Goal: Information Seeking & Learning: Learn about a topic

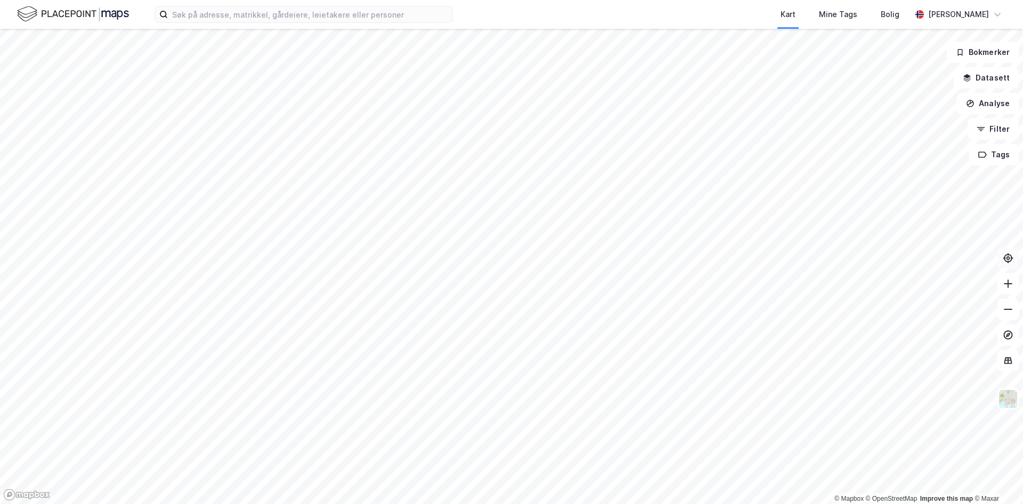
click at [1012, 258] on icon at bounding box center [1008, 258] width 9 height 9
click at [301, 503] on html "Kart Mine Tags Bolig [PERSON_NAME] © Mapbox © OpenStreetMap Improve this map © …" at bounding box center [511, 252] width 1023 height 504
click at [353, 503] on html "Kart Mine Tags Bolig [PERSON_NAME] © Mapbox © OpenStreetMap Improve this map © …" at bounding box center [511, 252] width 1023 height 504
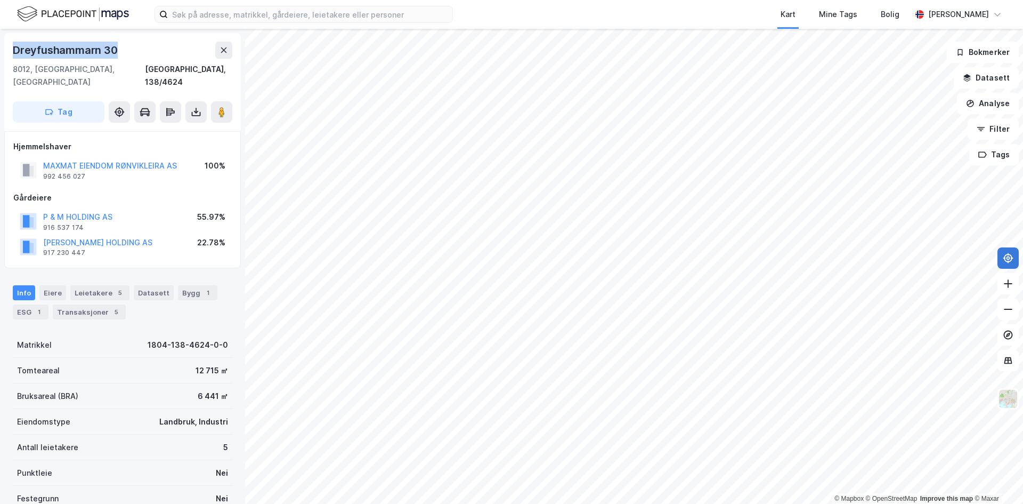
drag, startPoint x: 132, startPoint y: 48, endPoint x: 11, endPoint y: 50, distance: 120.5
click at [11, 50] on div "[STREET_ADDRESS]" at bounding box center [122, 82] width 237 height 98
copy div "Dreyfushammarn 30"
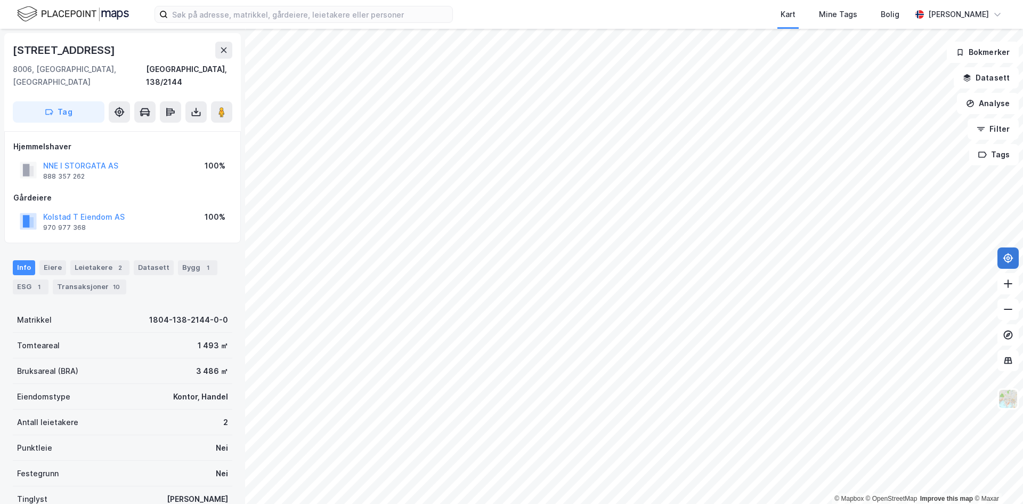
click at [629, 0] on html "Kart Mine Tags Bolig [PERSON_NAME] © Mapbox © OpenStreetMap Improve this map © …" at bounding box center [511, 252] width 1023 height 504
click at [407, 13] on div "Kart Mine Tags Bolig [PERSON_NAME] © Mapbox © OpenStreetMap Improve this map © …" at bounding box center [511, 252] width 1023 height 504
click at [368, 0] on html "Kart Mine Tags Bolig [PERSON_NAME] © Mapbox © OpenStreetMap Improve this map © …" at bounding box center [511, 252] width 1023 height 504
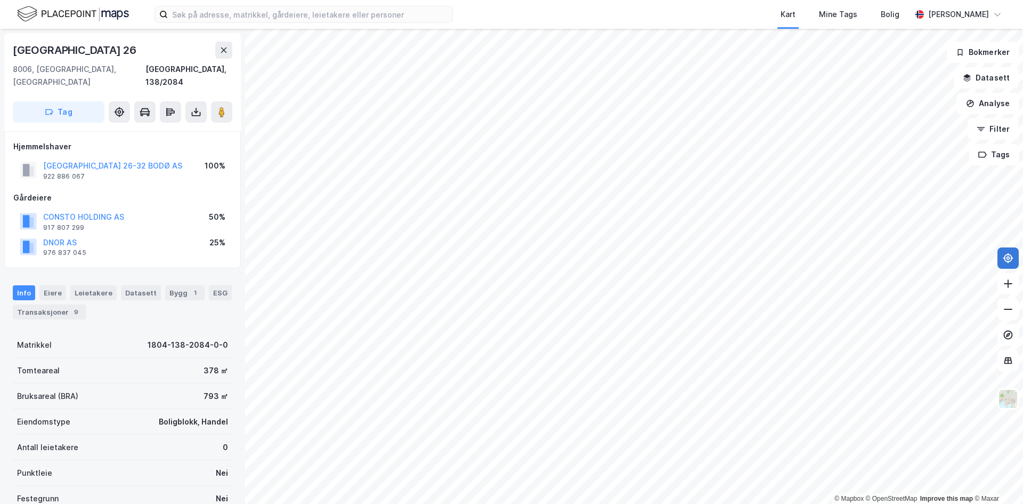
click at [219, 341] on div "© Mapbox © OpenStreetMap Improve this map © [GEOGRAPHIC_DATA][STREET_ADDRESS] 2…" at bounding box center [511, 266] width 1023 height 475
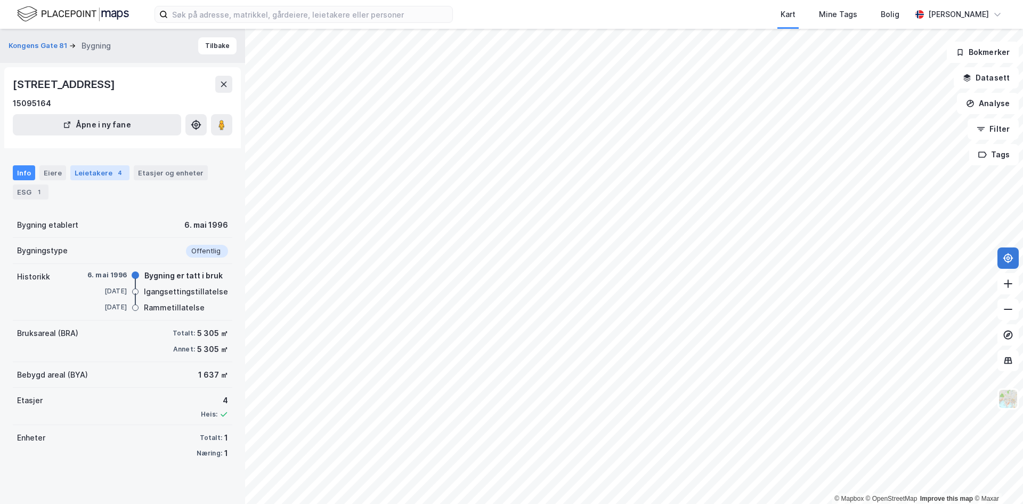
click at [103, 177] on div "Leietakere 4" at bounding box center [99, 172] width 59 height 15
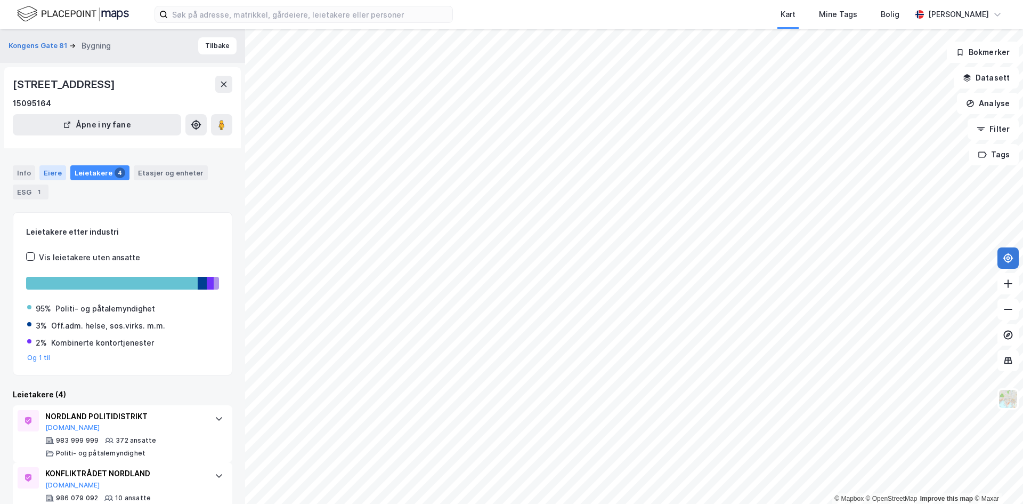
click at [50, 173] on div "Eiere" at bounding box center [52, 172] width 27 height 15
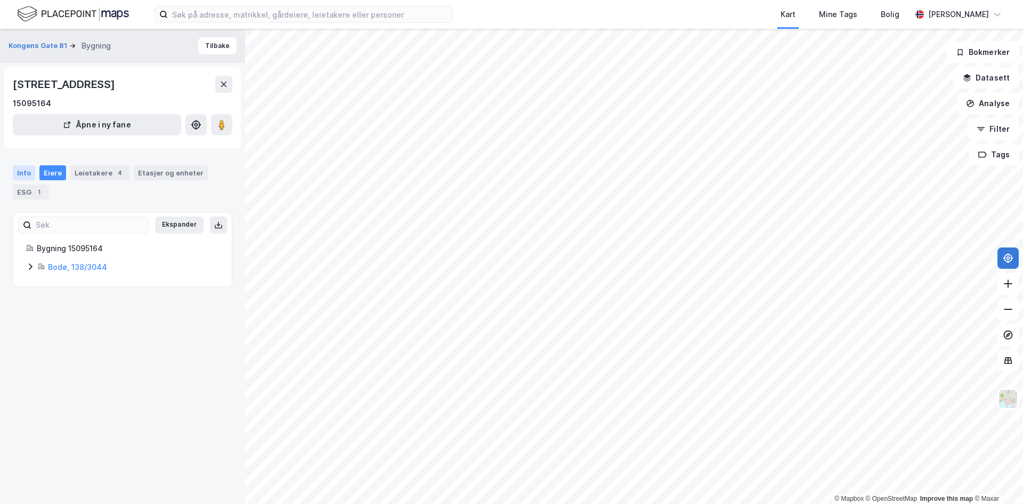
click at [24, 171] on div "Info" at bounding box center [24, 172] width 22 height 15
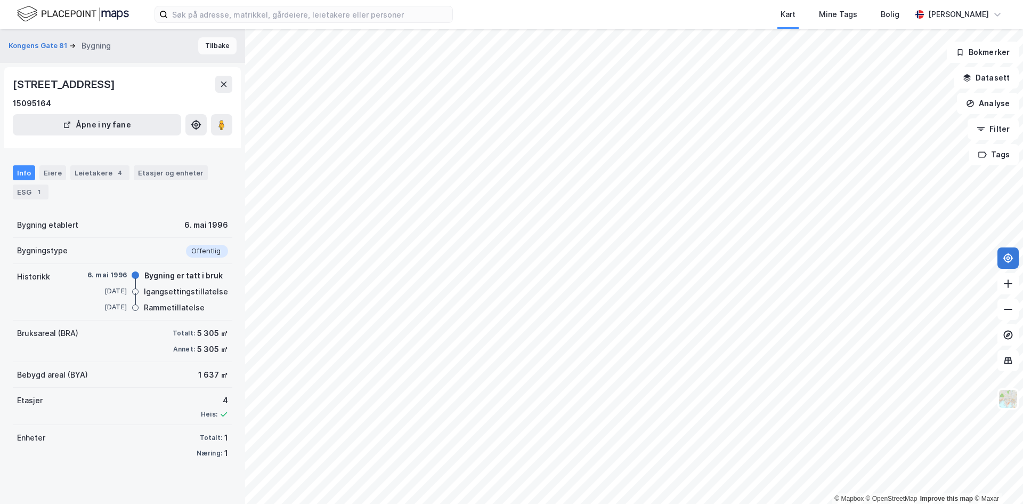
click at [216, 48] on button "Tilbake" at bounding box center [217, 45] width 38 height 17
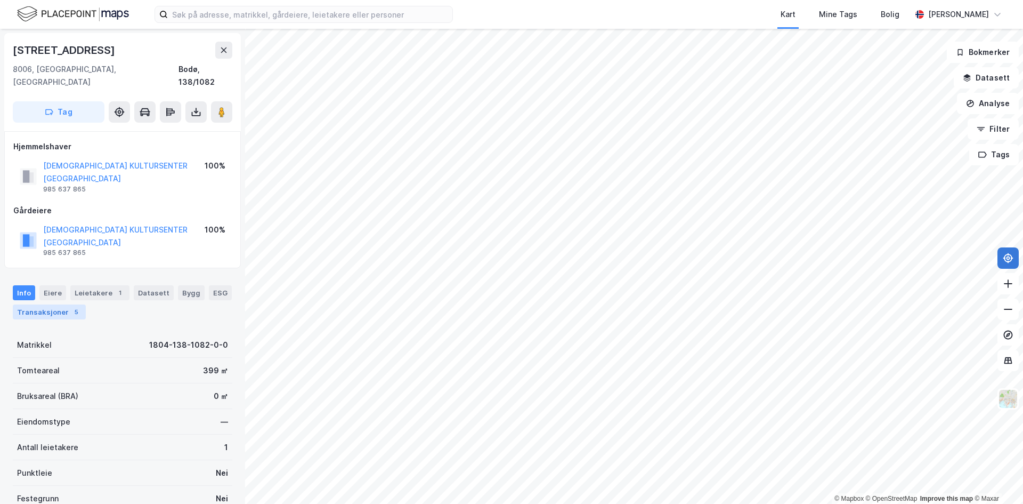
click at [66, 304] on div "Transaksjoner 5" at bounding box center [49, 311] width 73 height 15
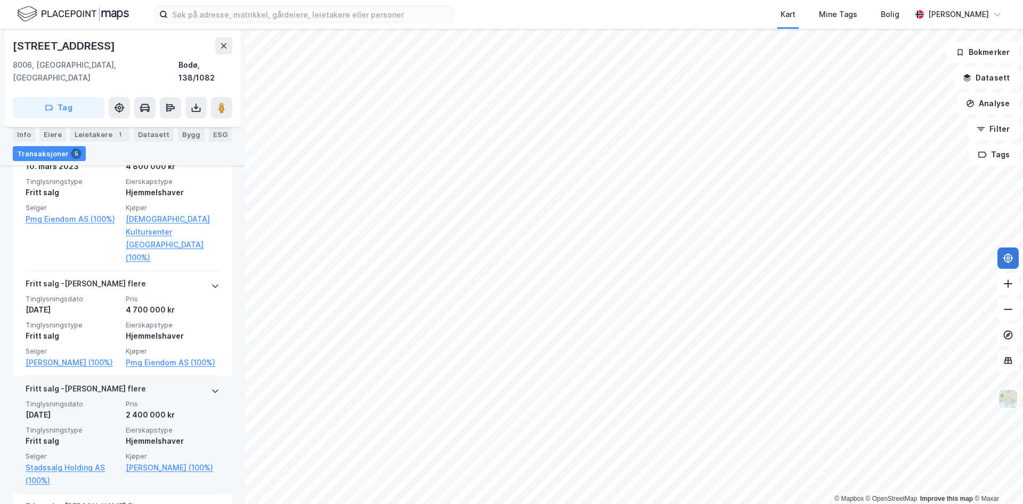
scroll to position [373, 0]
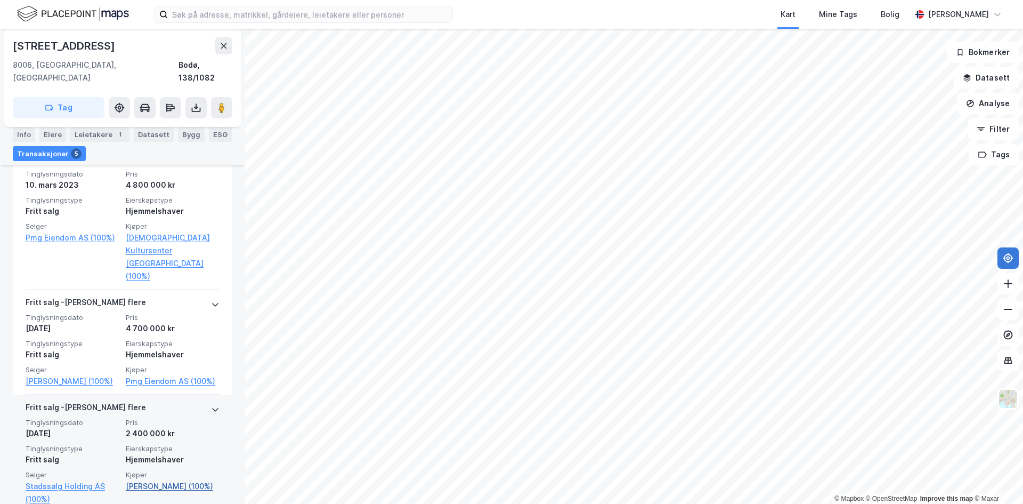
click at [141, 480] on link "[PERSON_NAME] (100%)" at bounding box center [173, 486] width 94 height 13
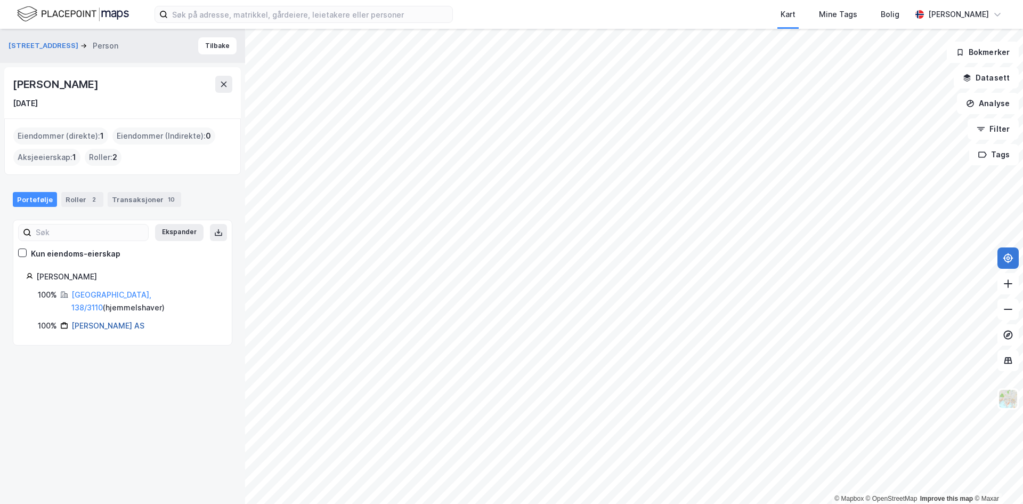
click at [101, 321] on link "[PERSON_NAME] AS" at bounding box center [107, 325] width 73 height 9
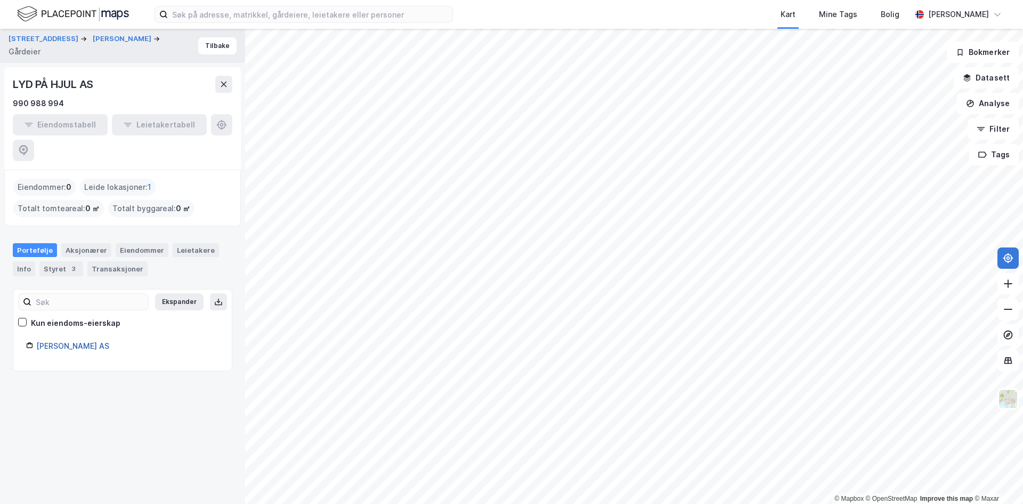
click at [80, 341] on link "[PERSON_NAME] AS" at bounding box center [72, 345] width 73 height 9
click at [70, 261] on div "Styret 3" at bounding box center [61, 268] width 44 height 15
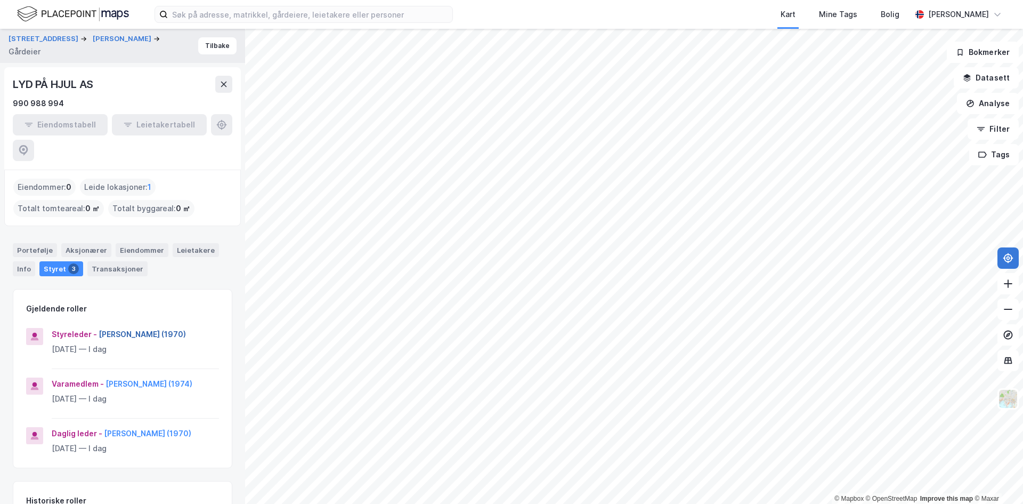
click at [0, 0] on button "[PERSON_NAME] (1970)" at bounding box center [0, 0] width 0 height 0
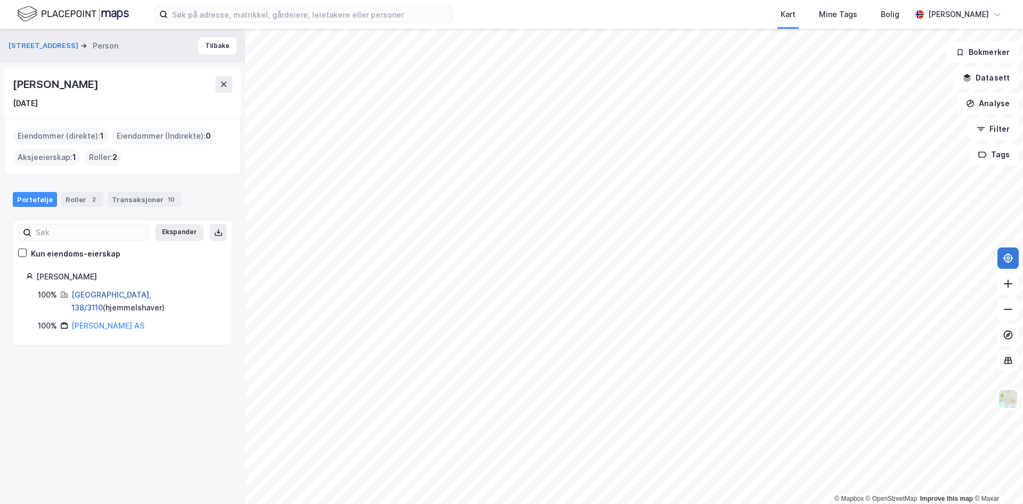
click at [92, 295] on link "[GEOGRAPHIC_DATA], 138/3110" at bounding box center [111, 301] width 80 height 22
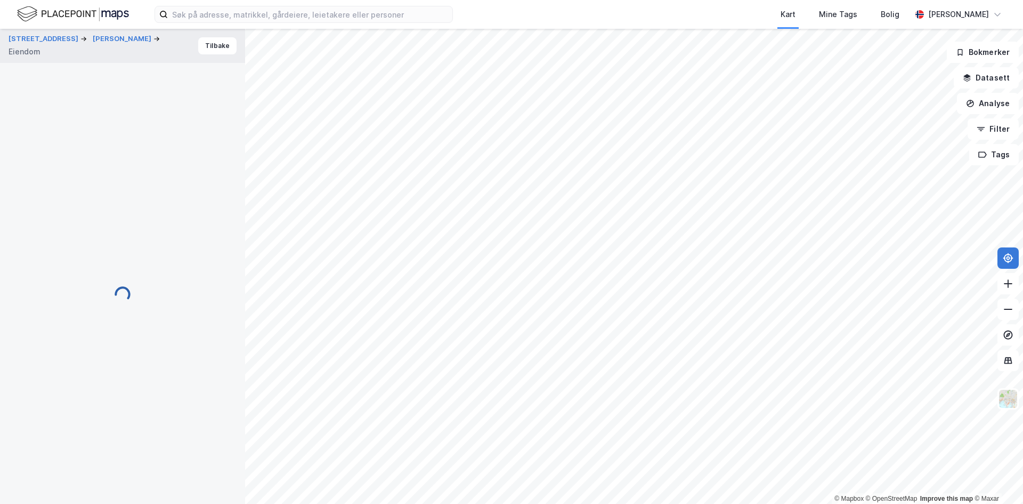
scroll to position [69, 0]
